Goal: Check status: Check status

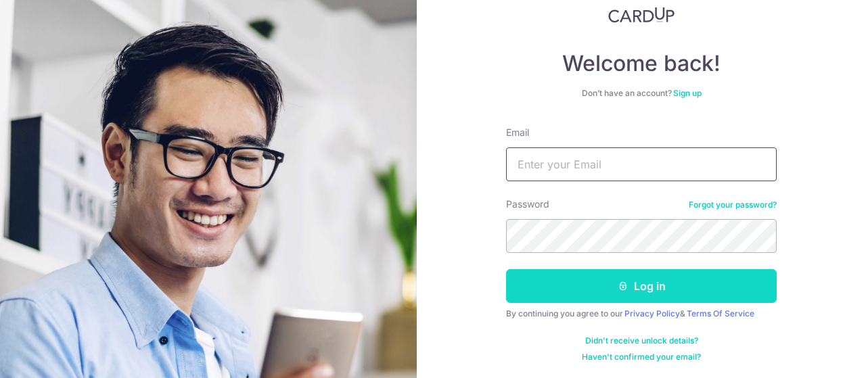
type input "[EMAIL_ADDRESS][DOMAIN_NAME]"
click at [645, 280] on button "Log in" at bounding box center [641, 286] width 271 height 34
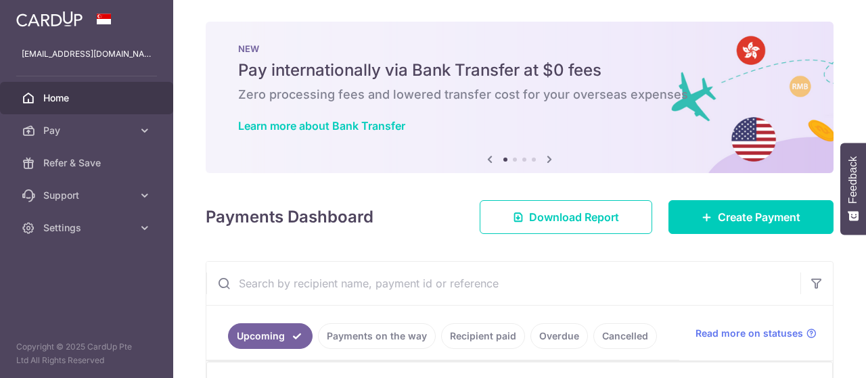
scroll to position [338, 0]
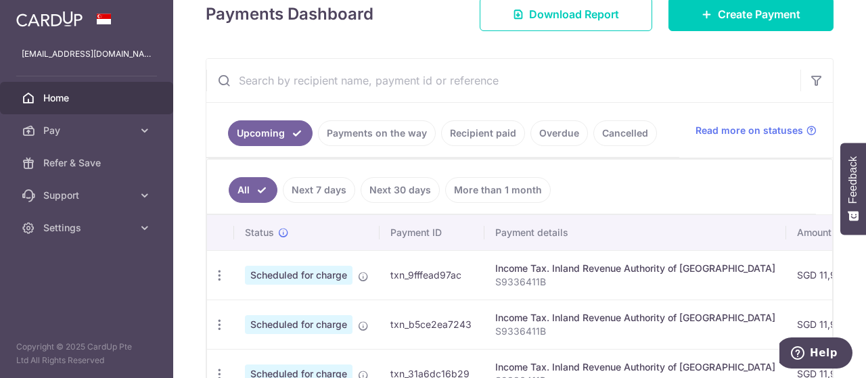
click at [389, 139] on link "Payments on the way" at bounding box center [377, 133] width 118 height 26
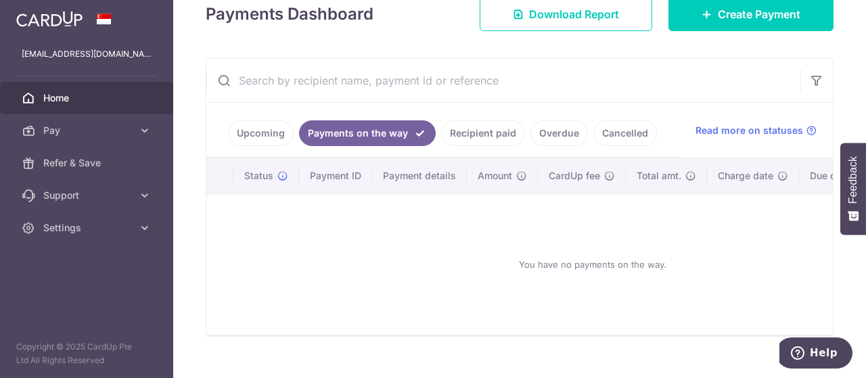
click at [484, 140] on link "Recipient paid" at bounding box center [483, 133] width 84 height 26
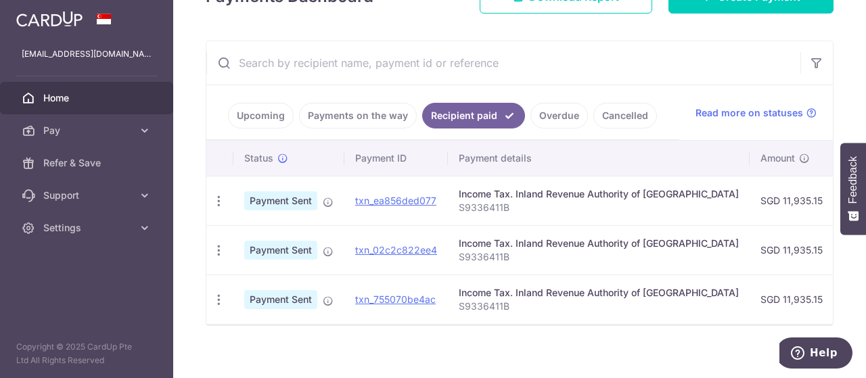
scroll to position [235, 0]
